Goal: Task Accomplishment & Management: Use online tool/utility

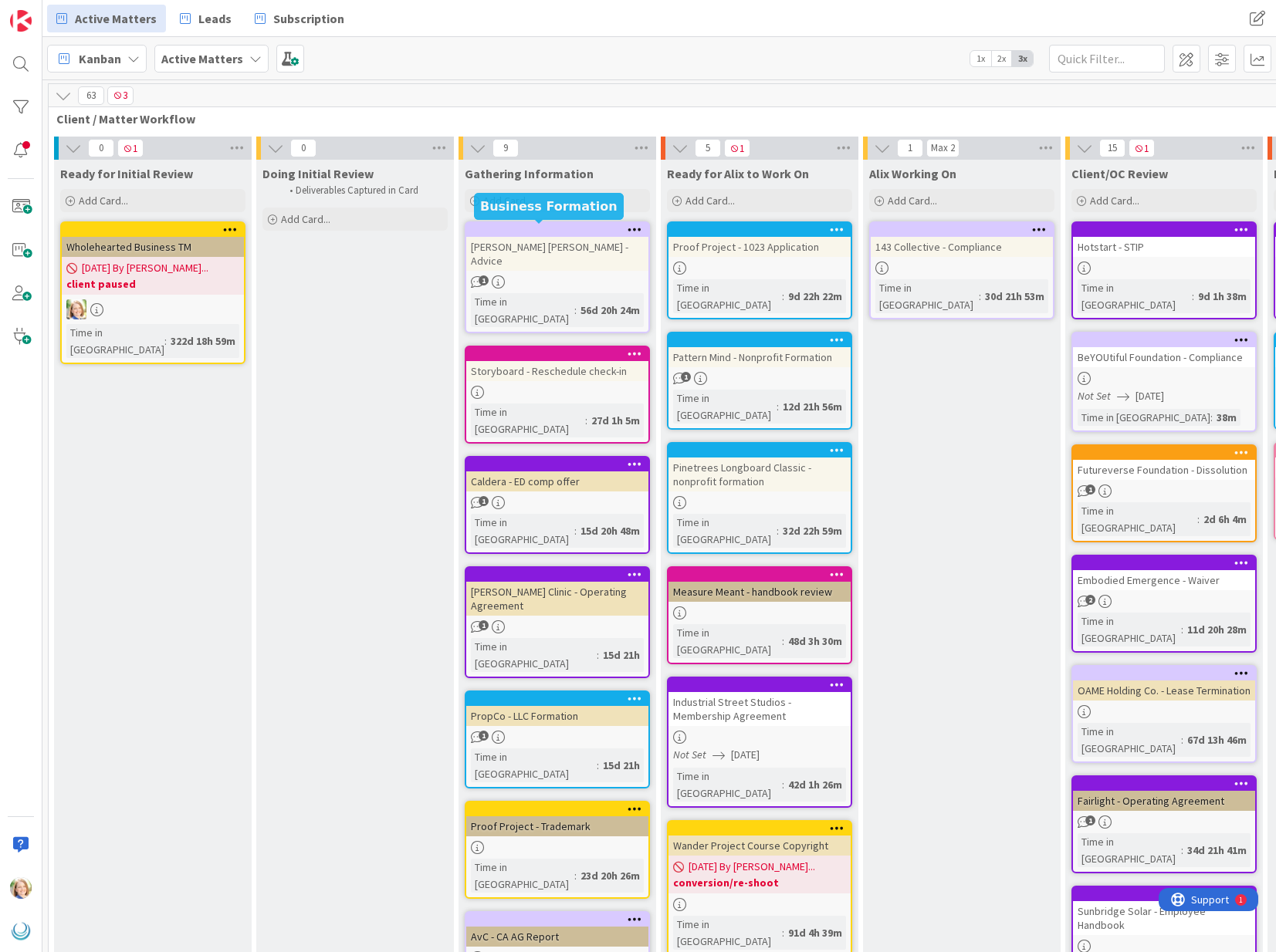
scroll to position [0, 223]
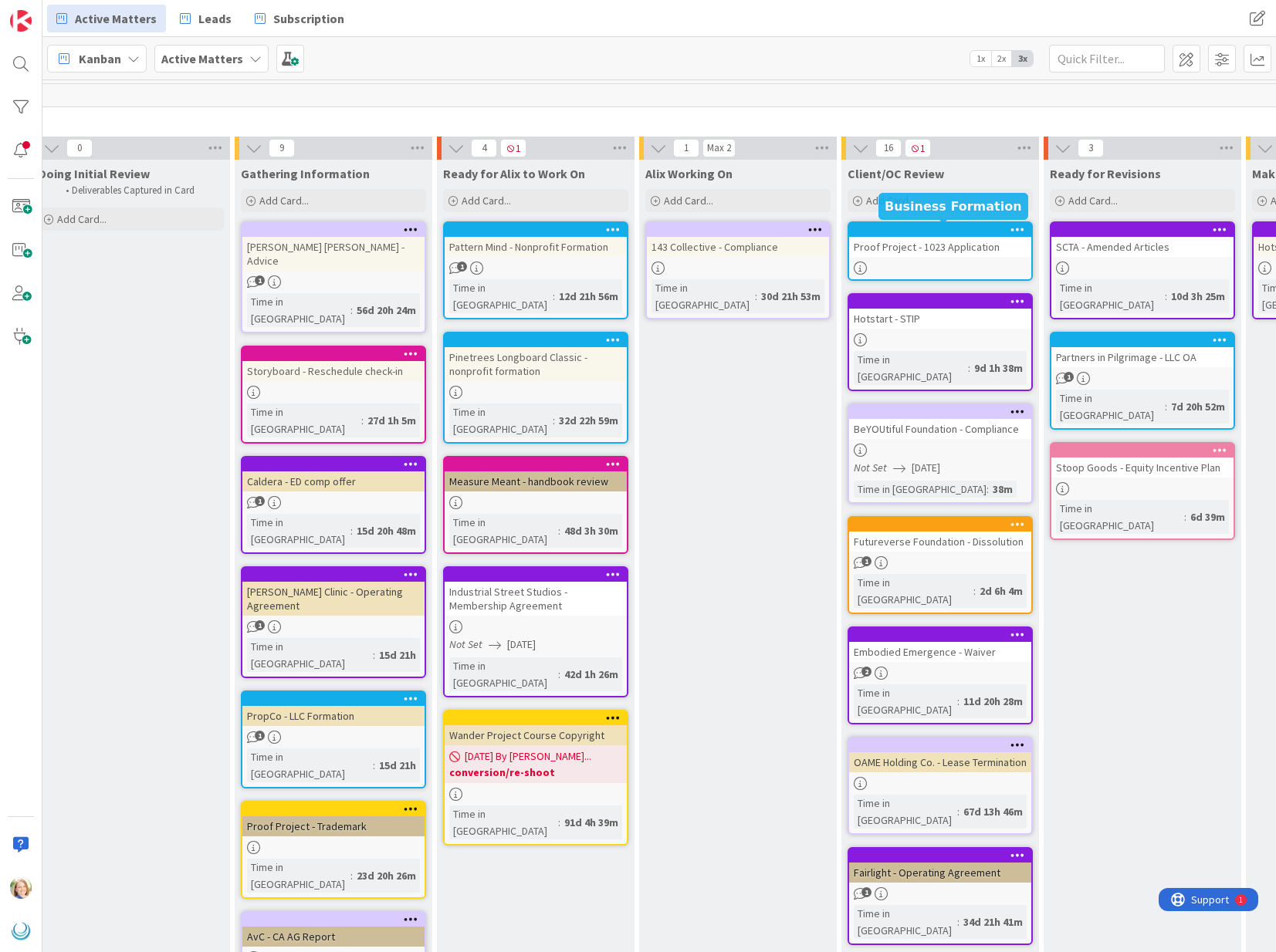
click at [882, 234] on div at bounding box center [944, 230] width 175 height 11
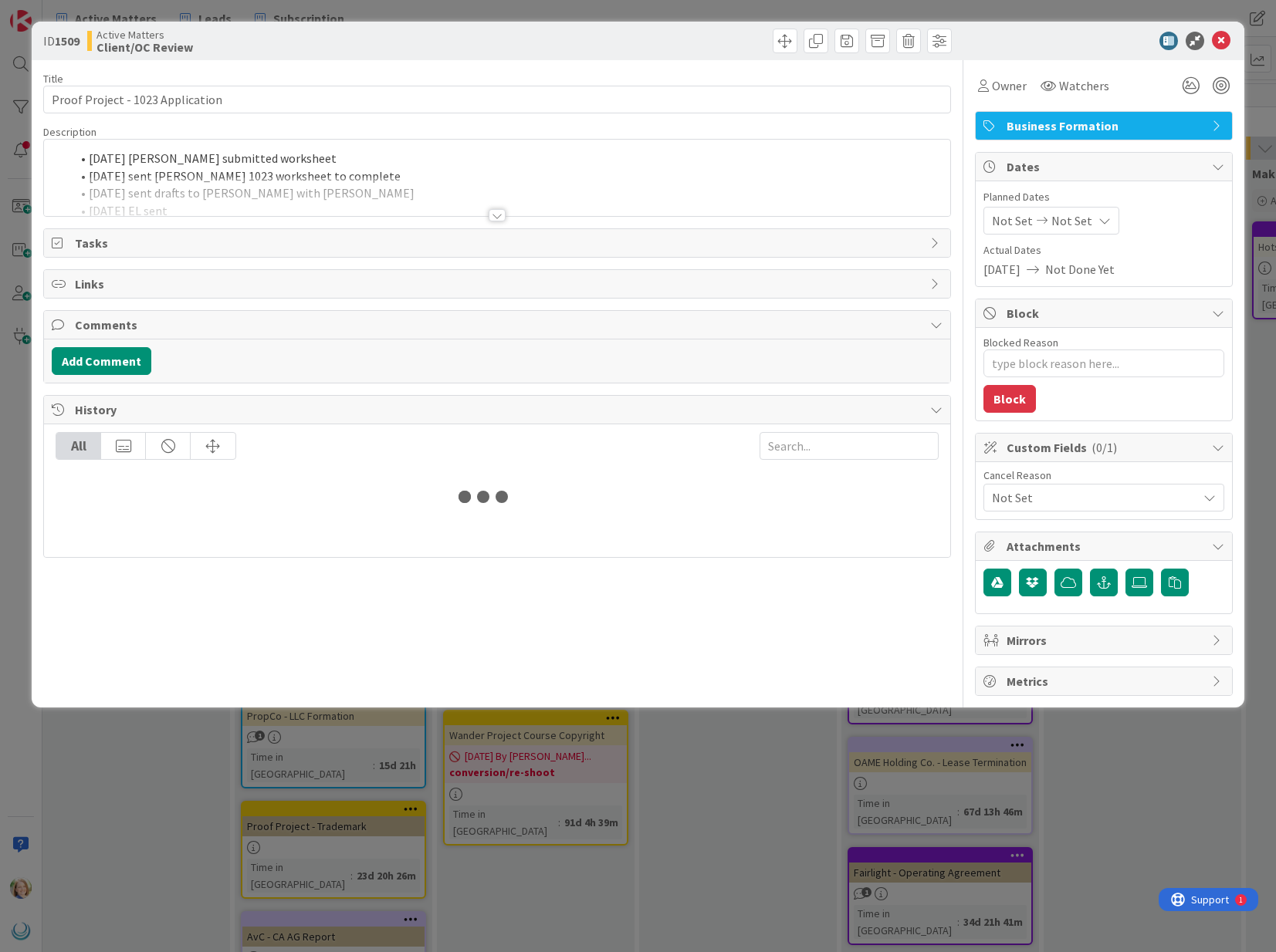
type textarea "x"
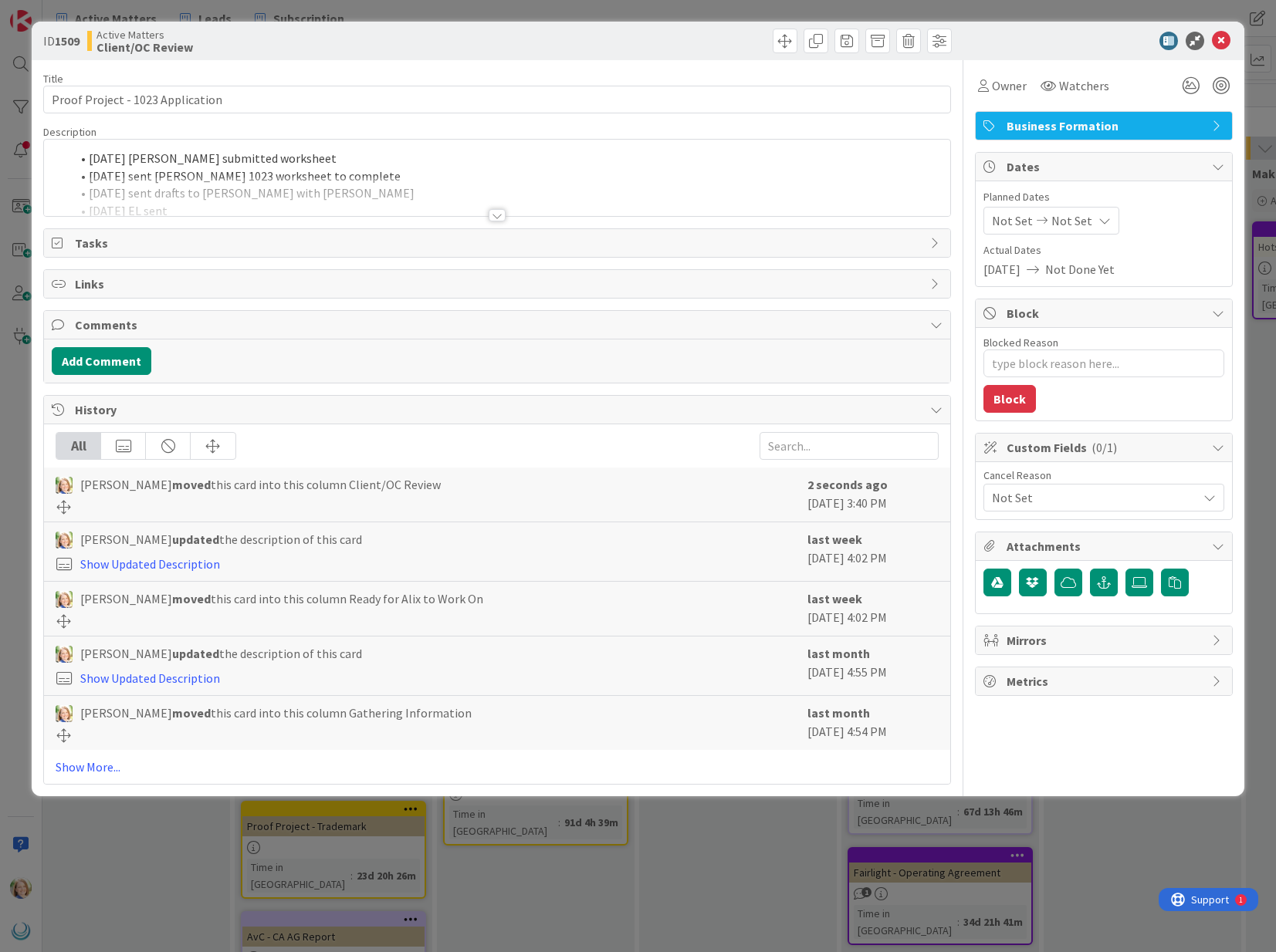
click at [88, 159] on div "[DATE] [PERSON_NAME] submitted worksheet [DATE] sent [PERSON_NAME] 1023 workshe…" at bounding box center [497, 178] width 906 height 77
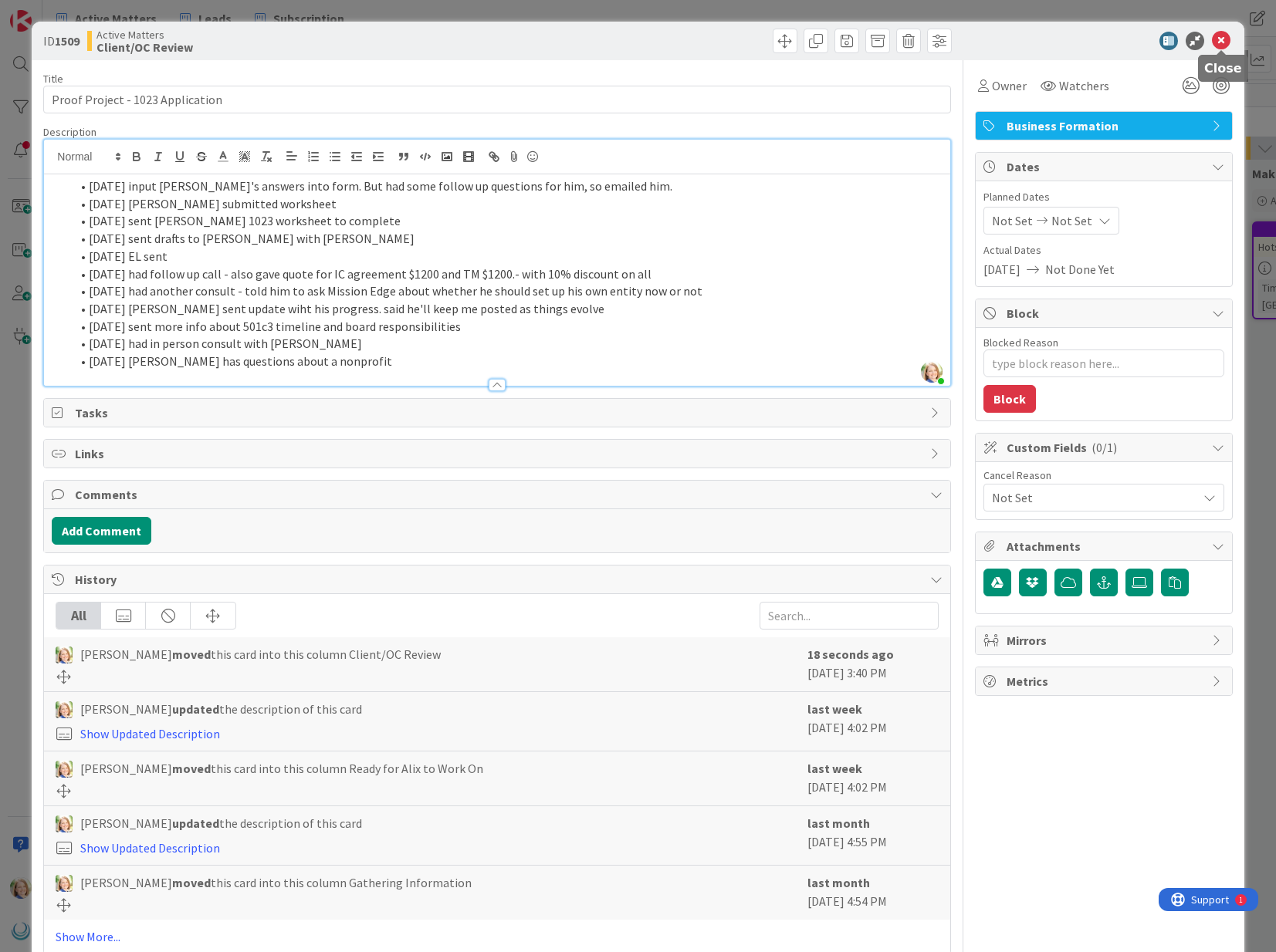
click at [1224, 41] on icon at bounding box center [1221, 40] width 18 height 18
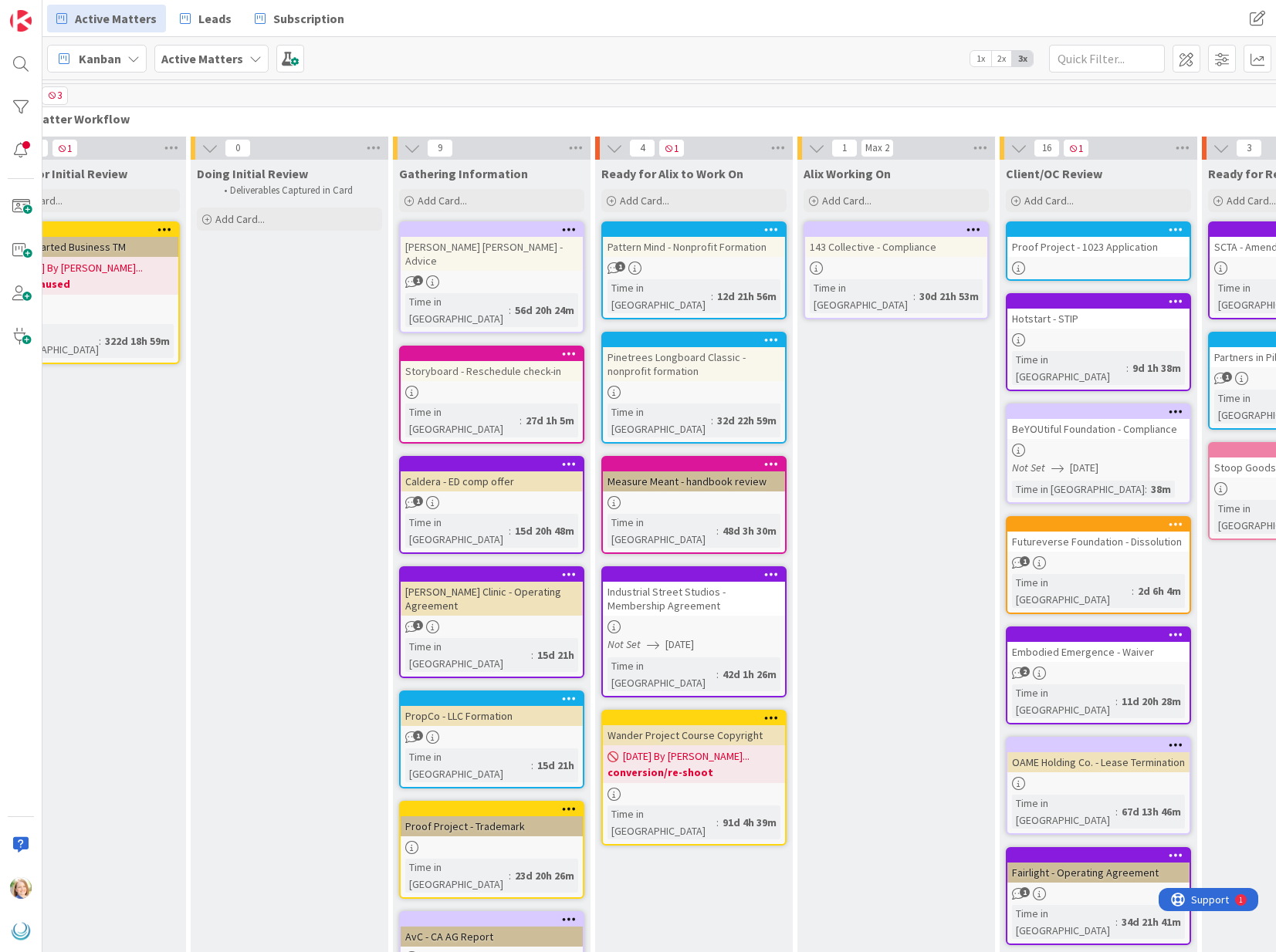
scroll to position [0, 59]
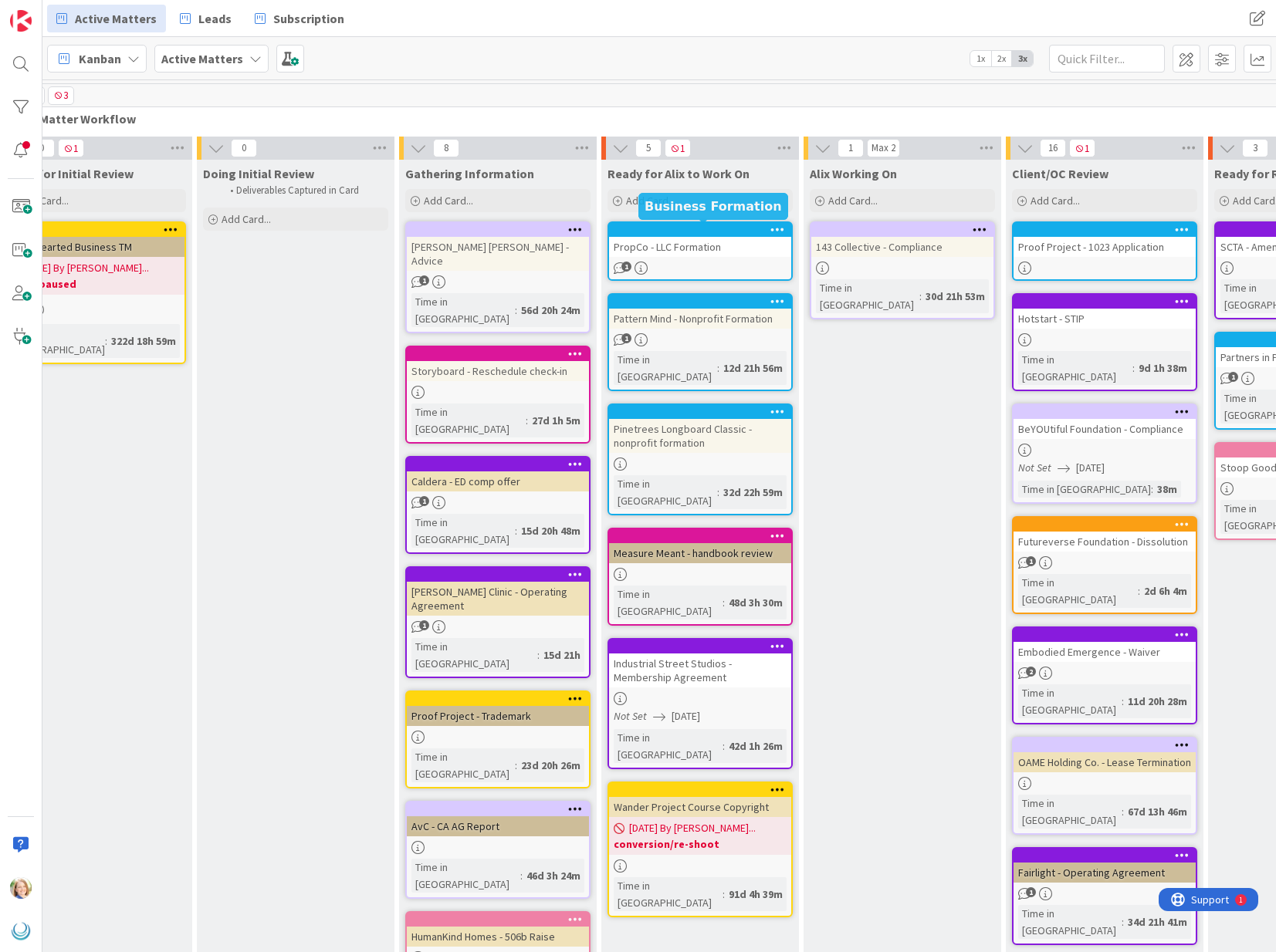
click at [684, 231] on div at bounding box center [704, 230] width 175 height 11
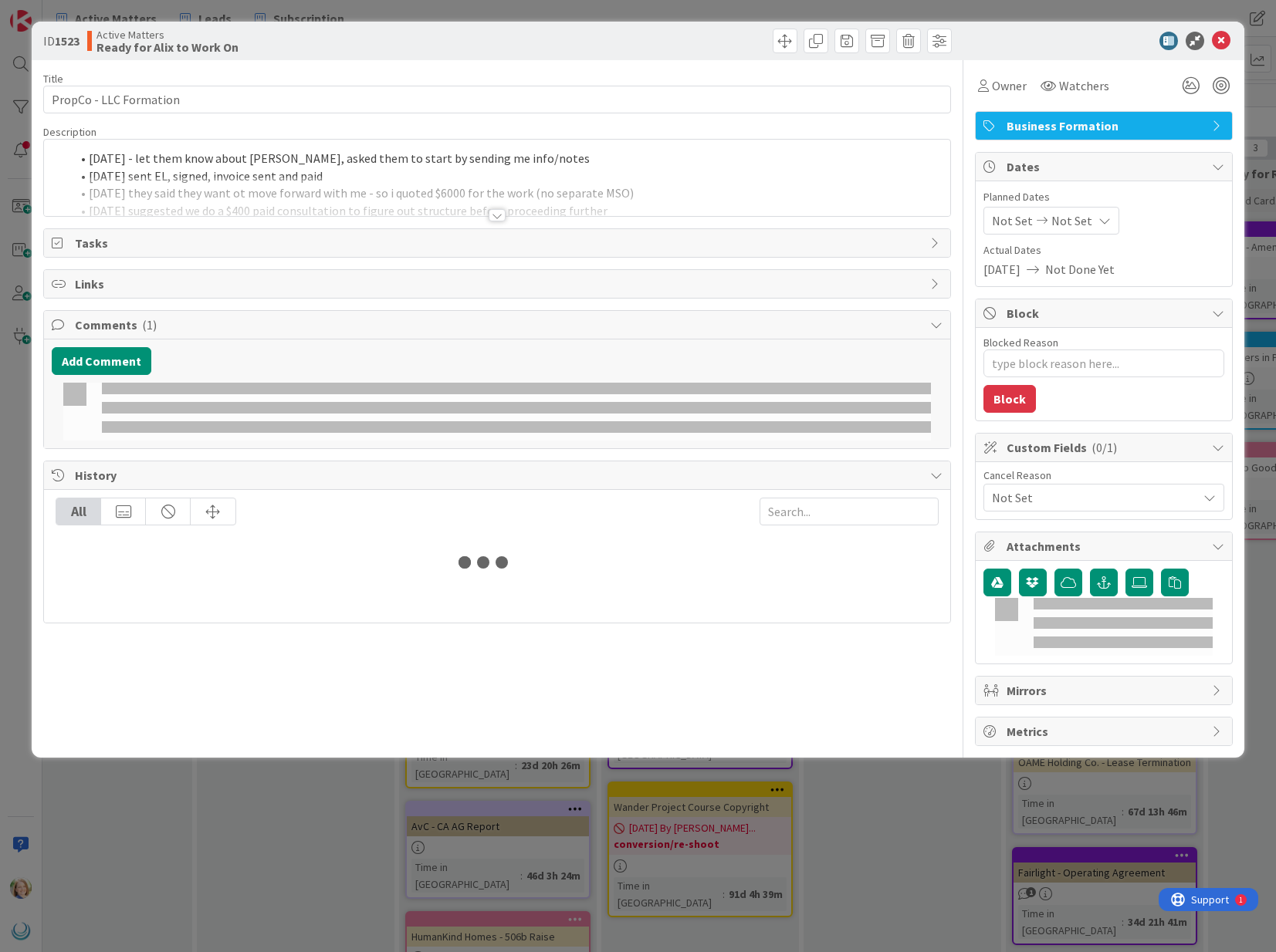
type textarea "x"
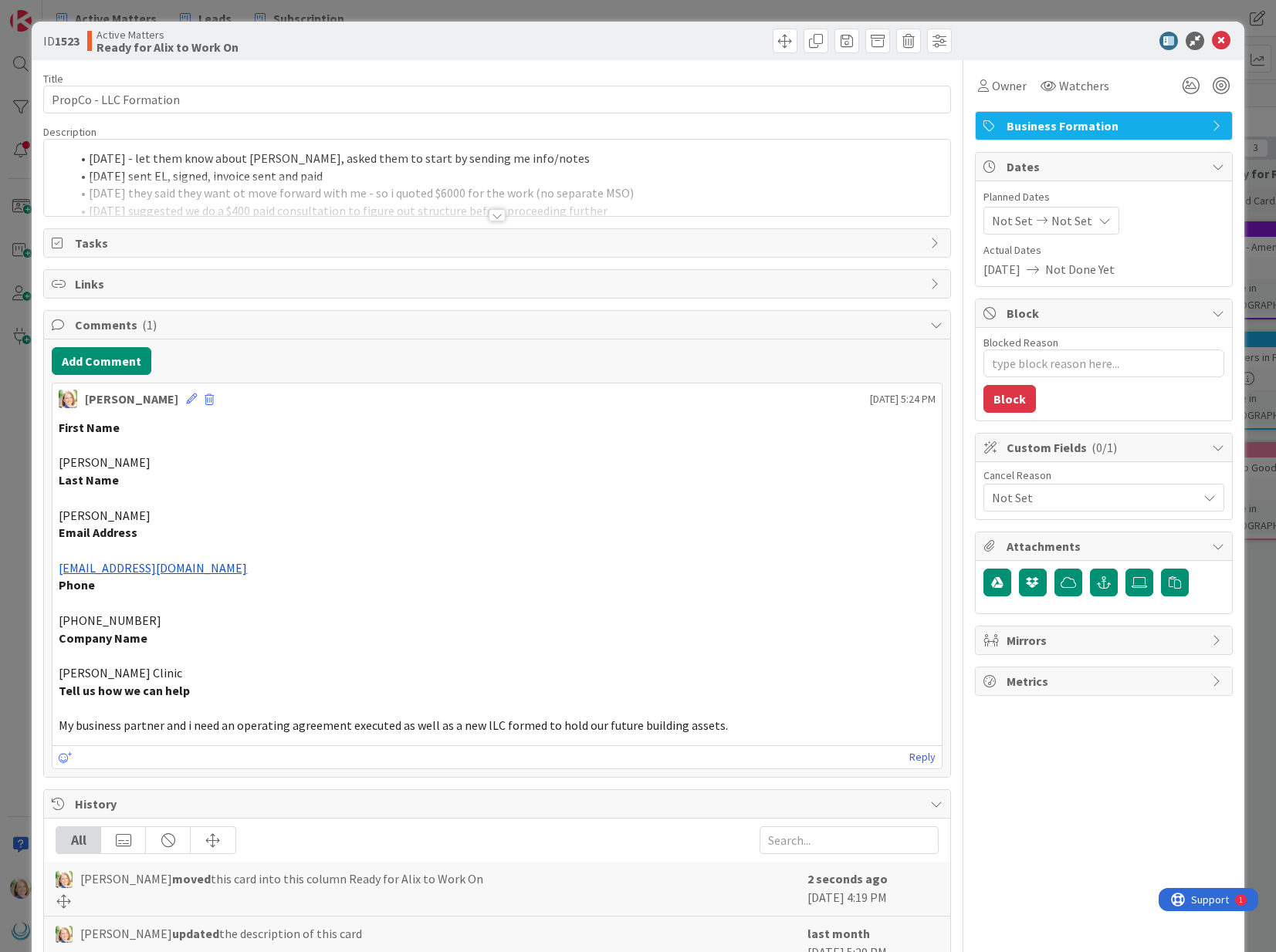
click at [87, 159] on div "[DATE] - let them know about [PERSON_NAME], asked them to start by sending me i…" at bounding box center [497, 178] width 906 height 77
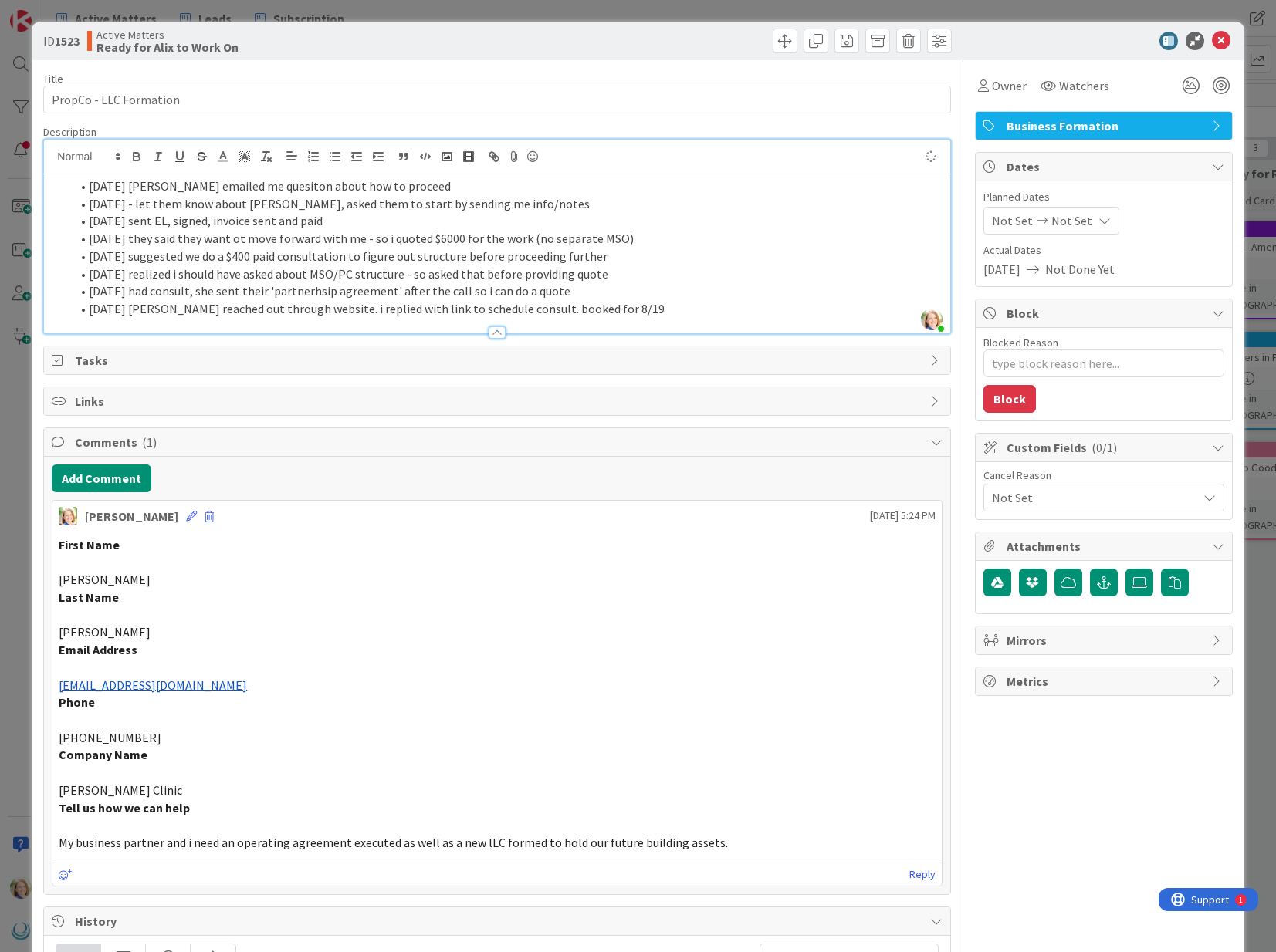
type textarea "x"
click at [1220, 39] on icon at bounding box center [1221, 40] width 18 height 18
